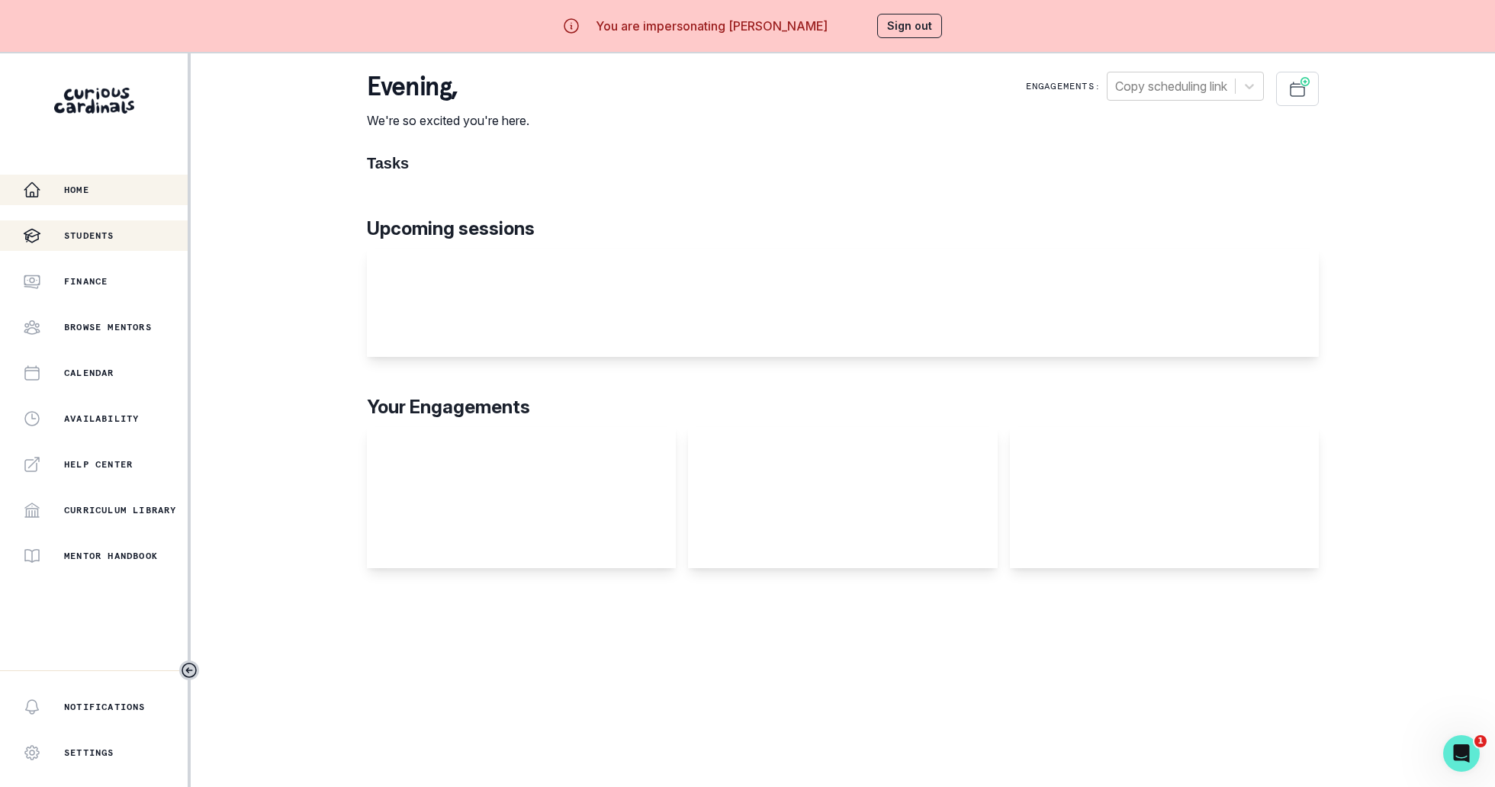
click at [117, 240] on div "Students" at bounding box center [105, 236] width 165 height 18
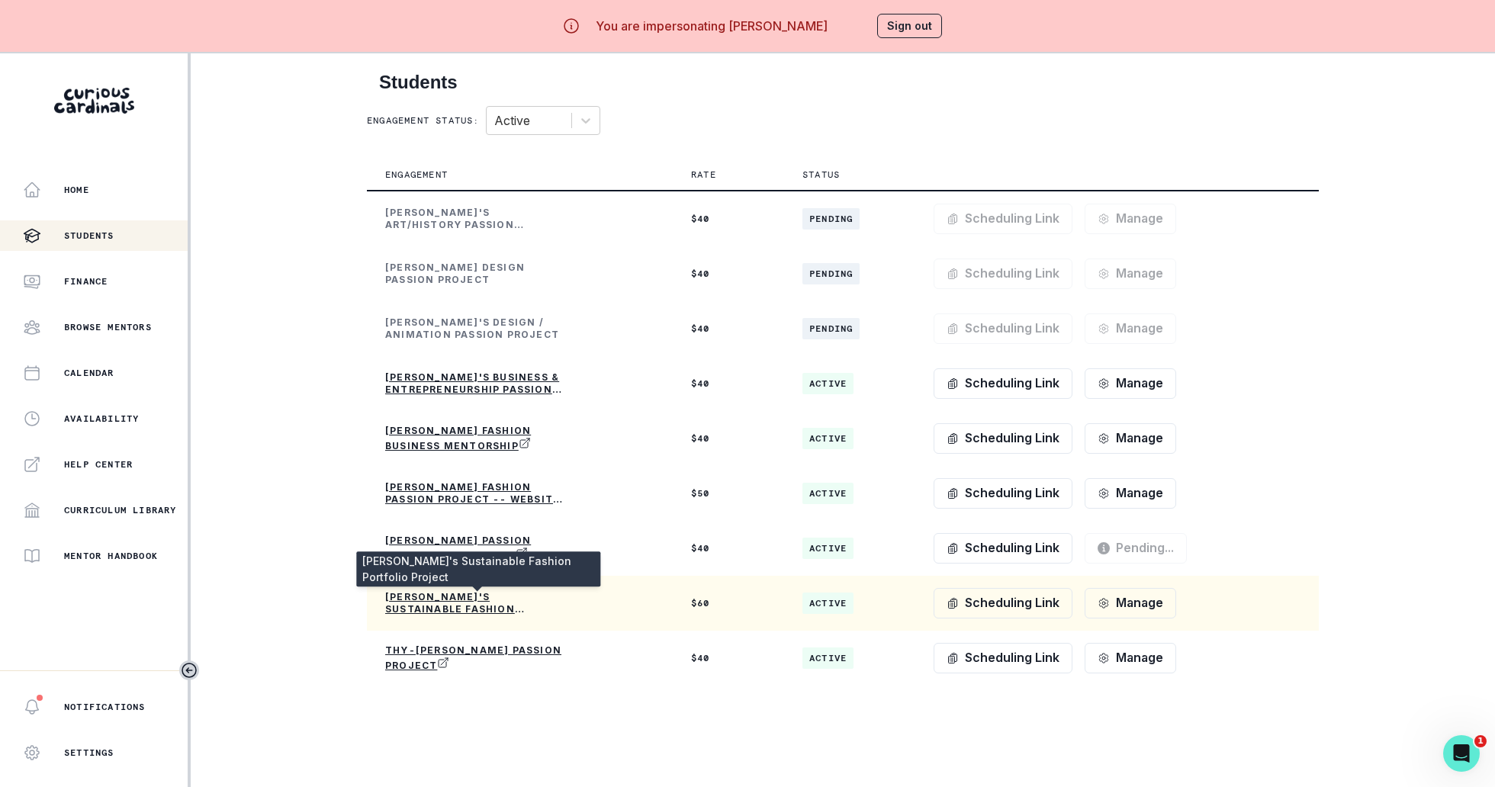
click at [562, 597] on p "[PERSON_NAME]'s Sustainable Fashion Portfolio Project" at bounding box center [476, 603] width 183 height 24
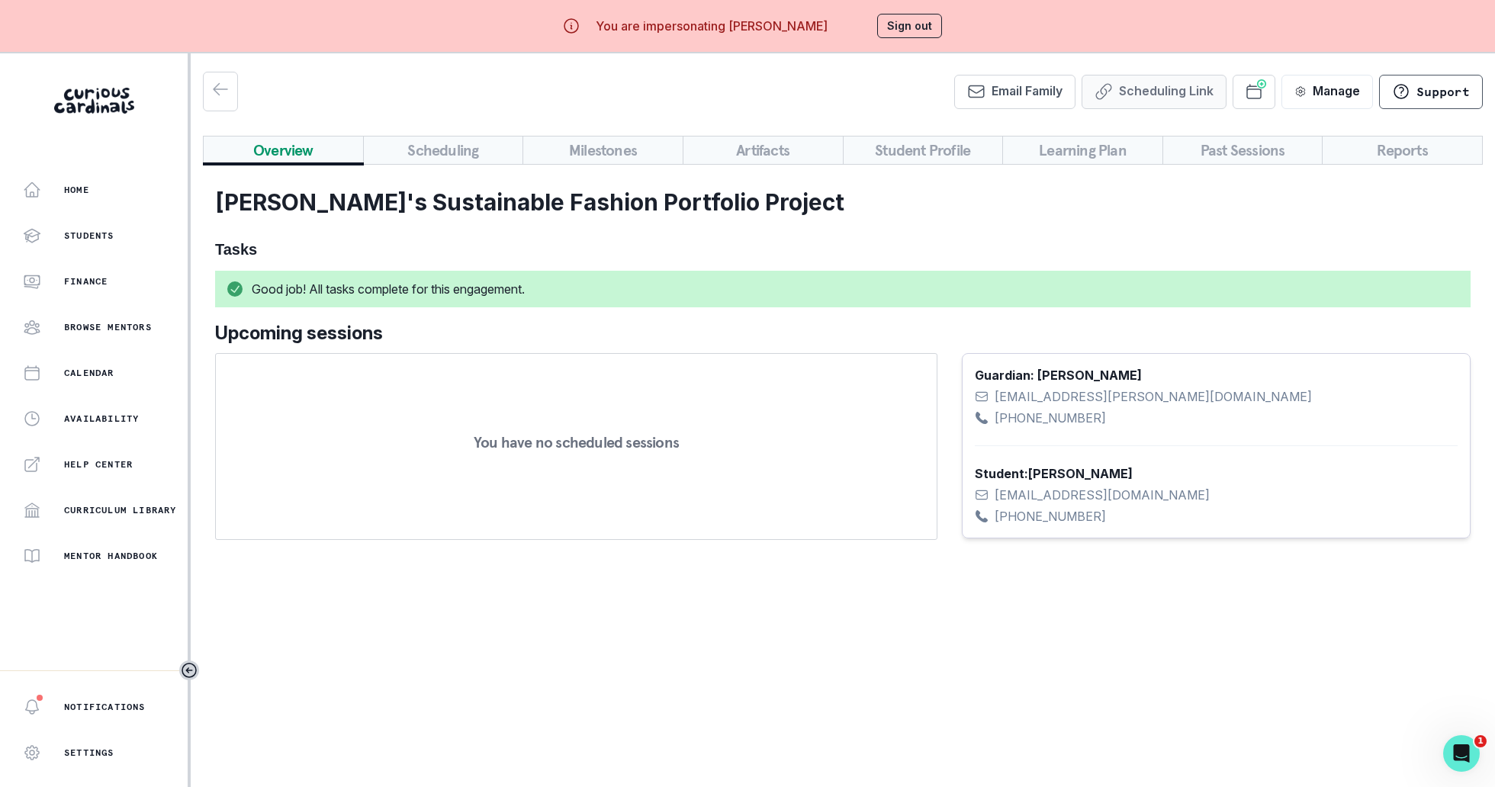
click at [1169, 88] on button "Scheduling Link" at bounding box center [1154, 92] width 145 height 34
click at [776, 154] on button "Artifacts" at bounding box center [763, 150] width 161 height 29
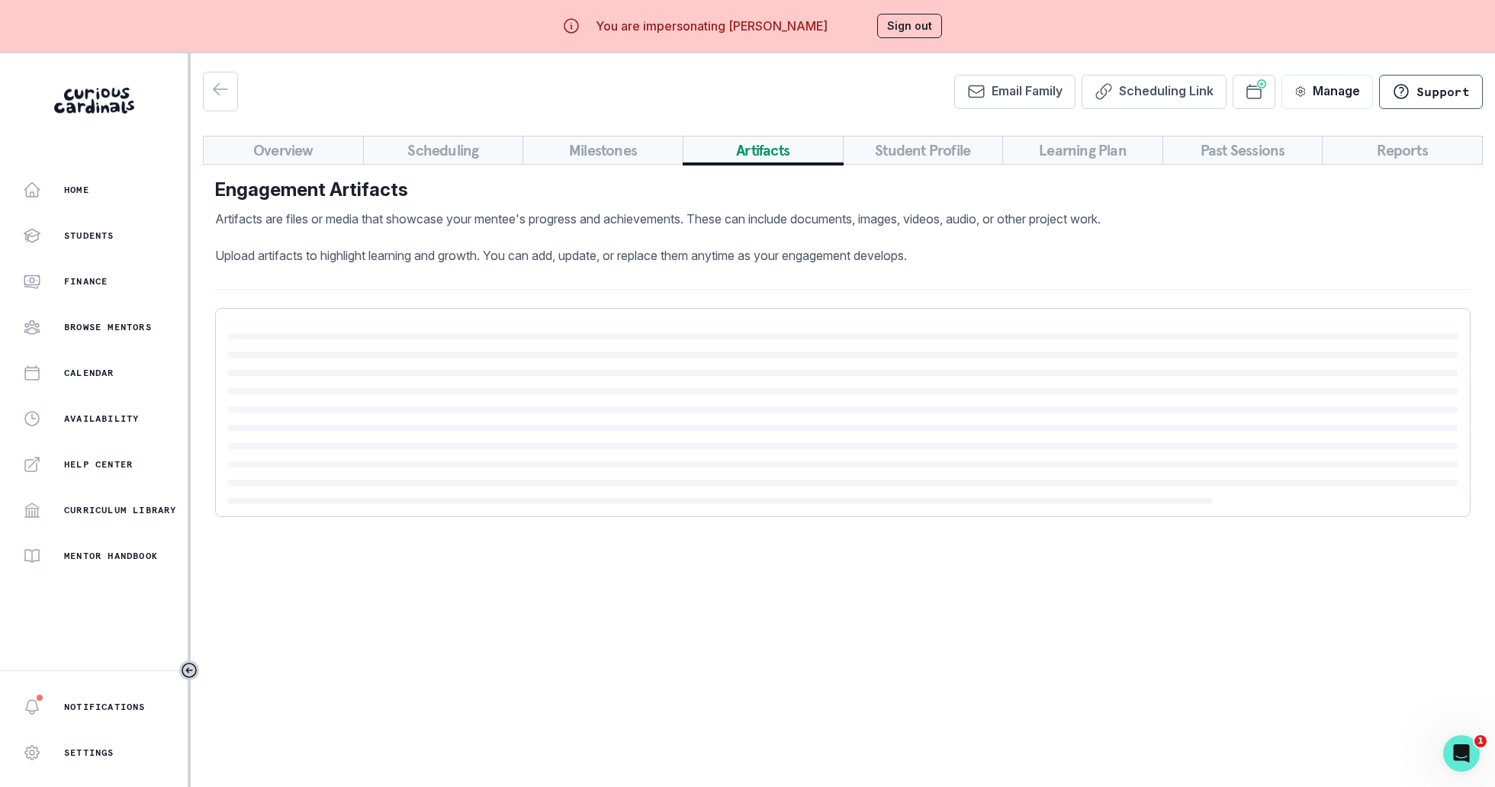
click at [953, 151] on button "Student Profile" at bounding box center [923, 150] width 161 height 29
